Goal: Unclear: Browse casually

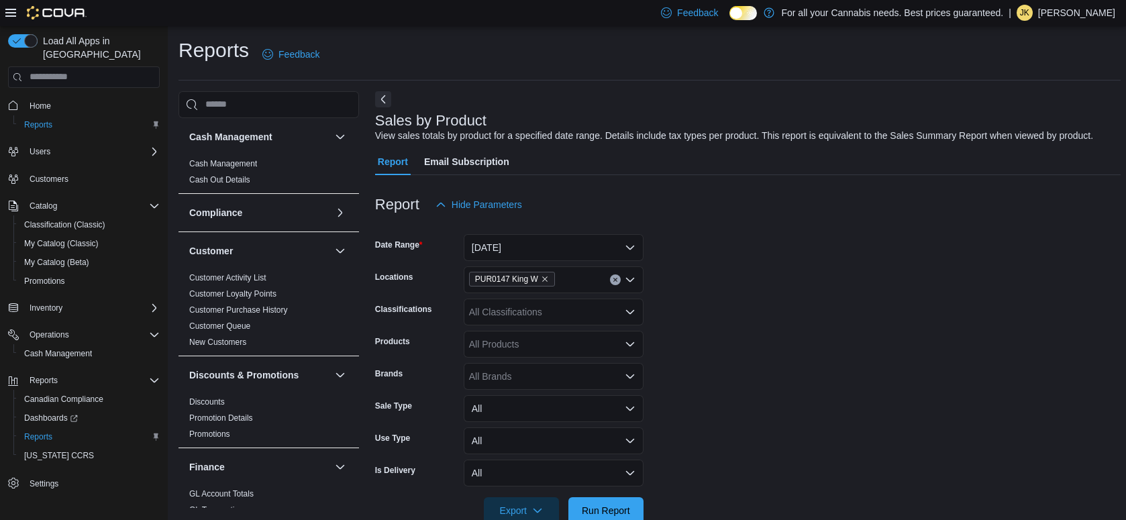
scroll to position [404, 0]
